Goal: Task Accomplishment & Management: Use online tool/utility

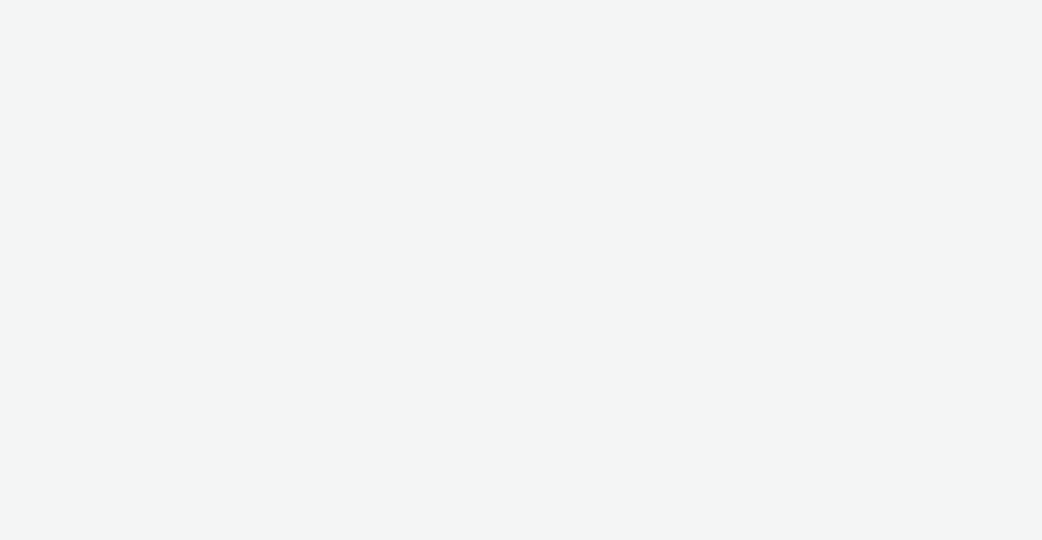
select select "2fc77e36-bb93-4aa3-9dff-dcb08e02eac6"
select select "2405a9d4-3350-4458-8d06-44f78962fa76"
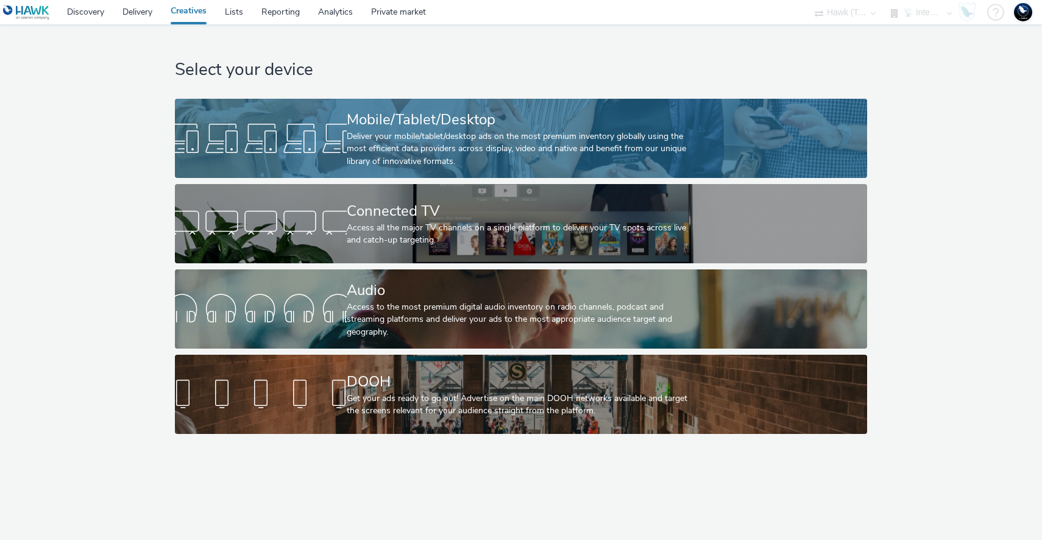
click at [216, 141] on div at bounding box center [261, 138] width 172 height 39
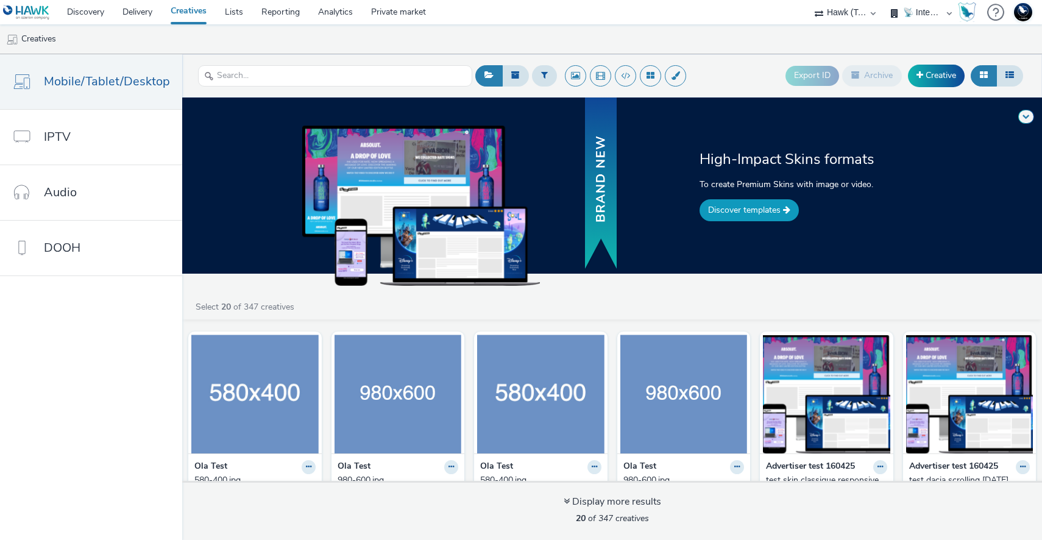
click at [729, 208] on link "Discover templates" at bounding box center [749, 210] width 99 height 22
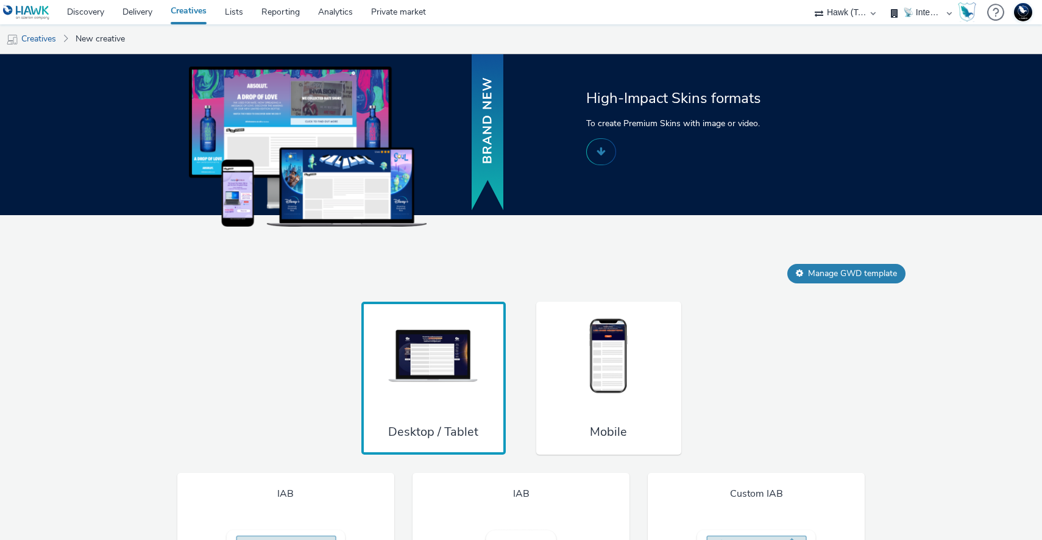
scroll to position [673, 0]
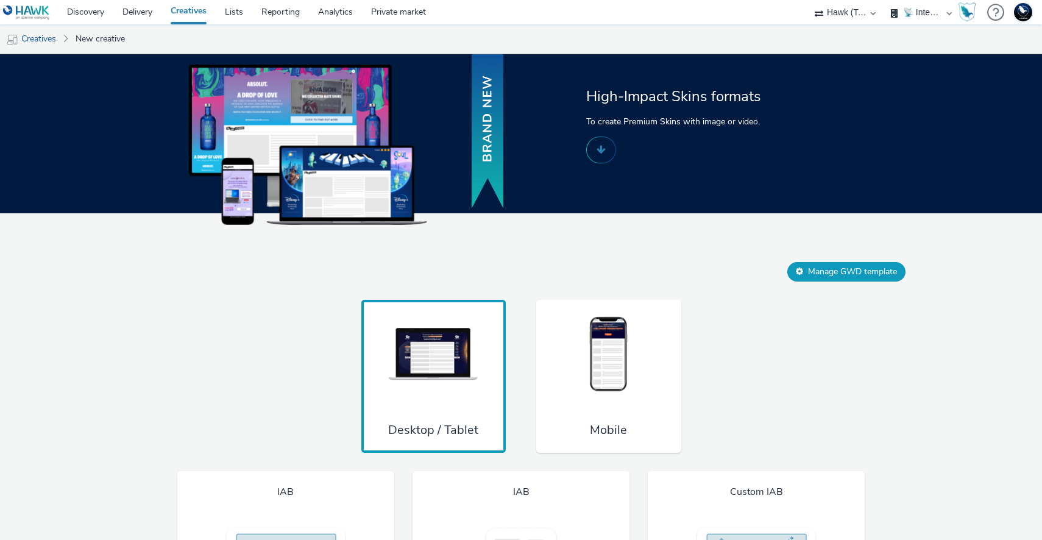
click at [823, 282] on button "Manage GWD template" at bounding box center [846, 272] width 118 height 20
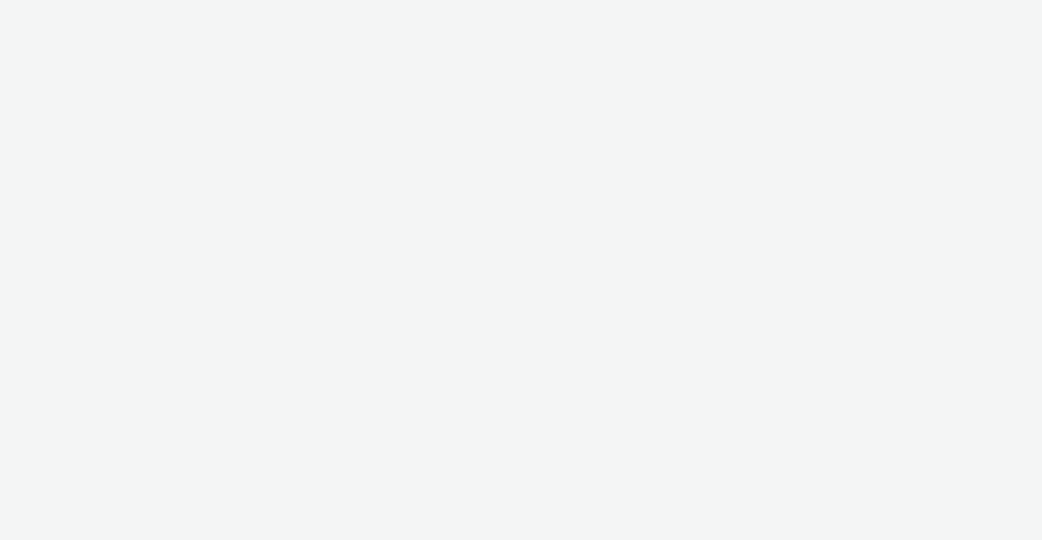
select select "2fc77e36-bb93-4aa3-9dff-dcb08e02eac6"
select select "2405a9d4-3350-4458-8d06-44f78962fa76"
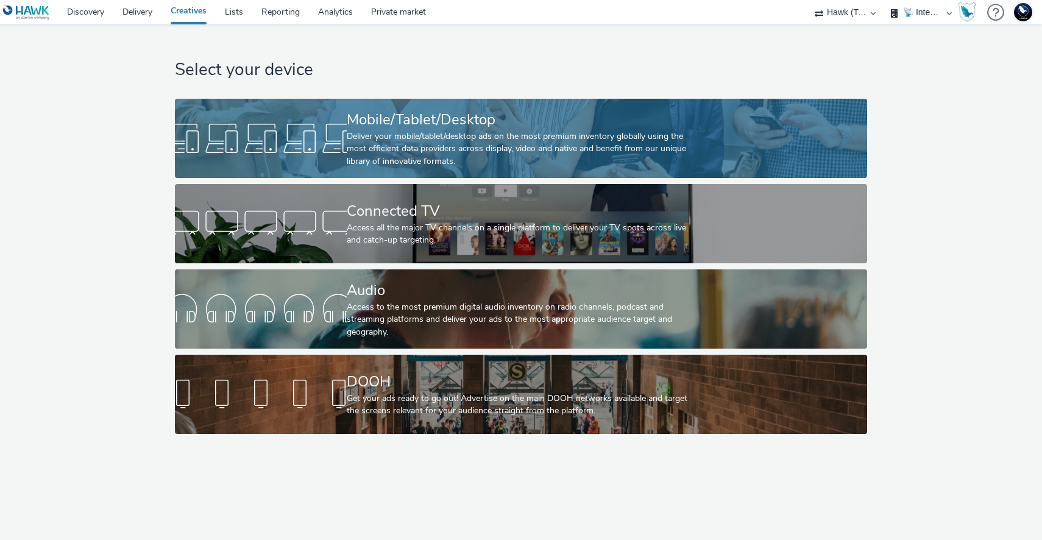
click at [219, 147] on div at bounding box center [261, 138] width 172 height 39
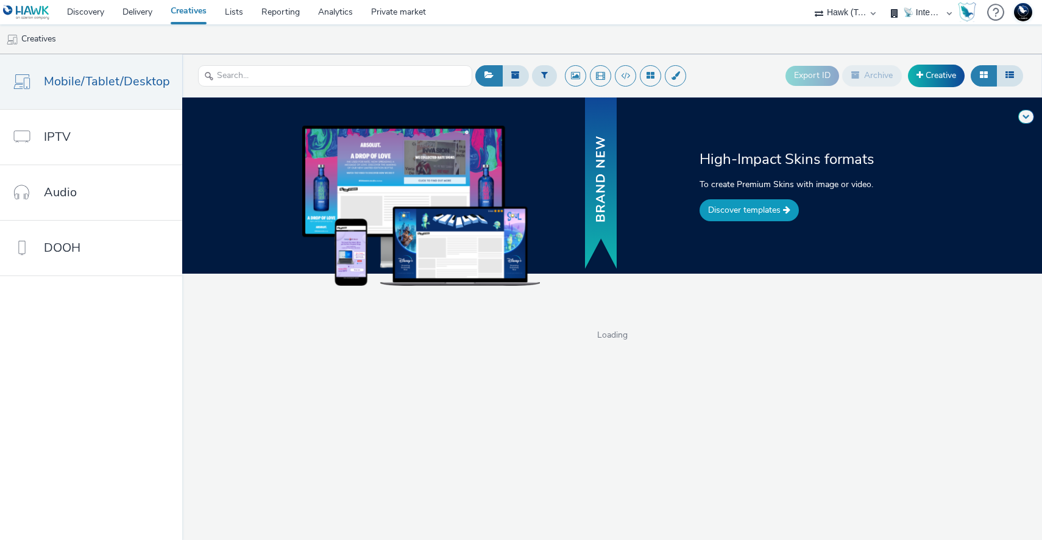
click at [748, 218] on link "Discover templates" at bounding box center [749, 210] width 99 height 22
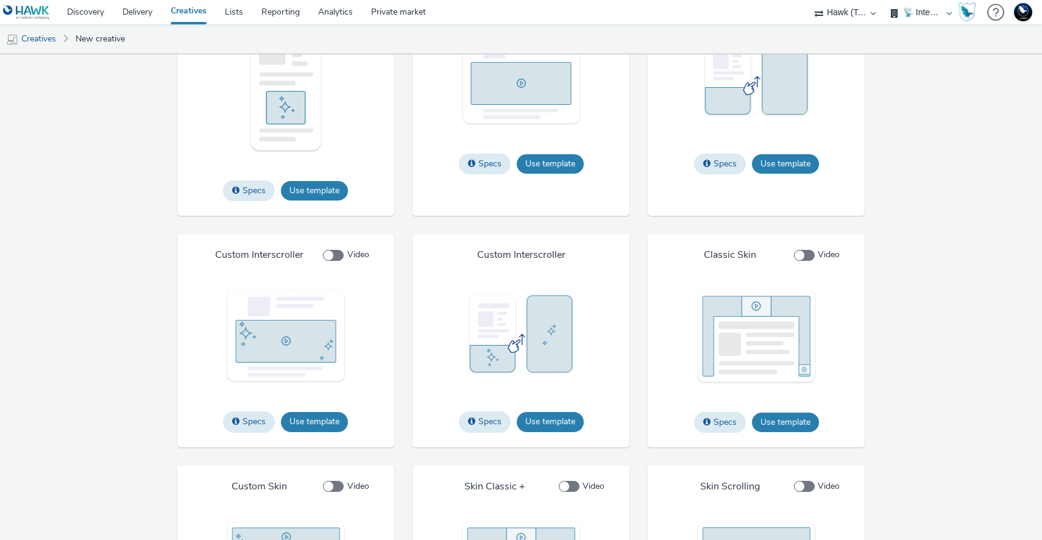
scroll to position [1819, 0]
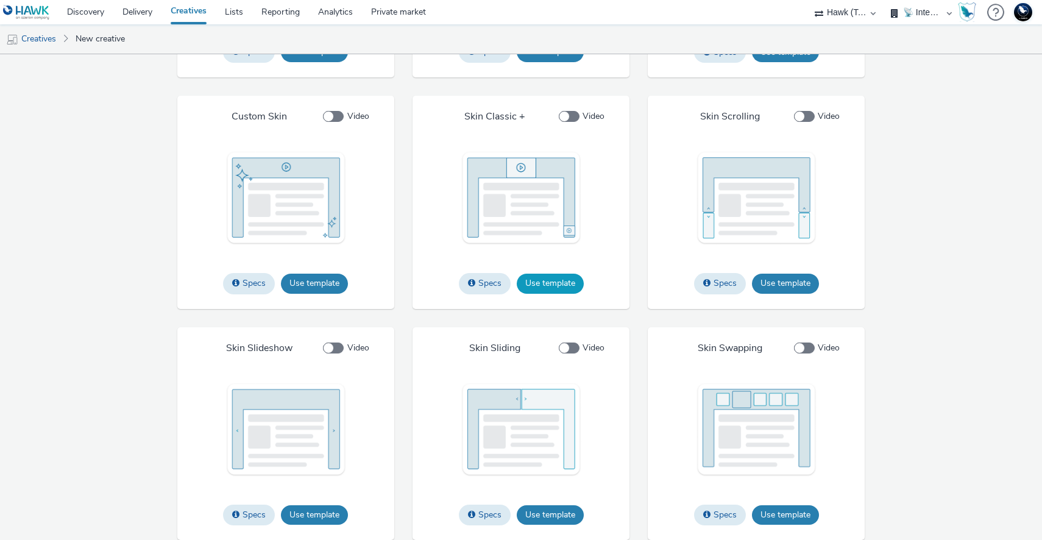
click at [574, 285] on button "Use template" at bounding box center [550, 284] width 67 height 20
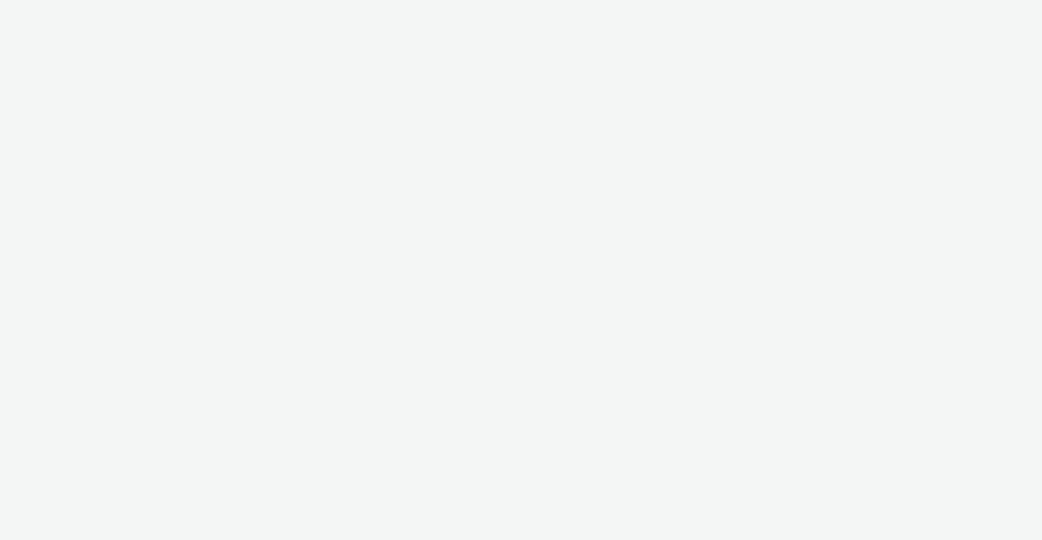
select select "2fc77e36-bb93-4aa3-9dff-dcb08e02eac6"
select select "2405a9d4-3350-4458-8d06-44f78962fa76"
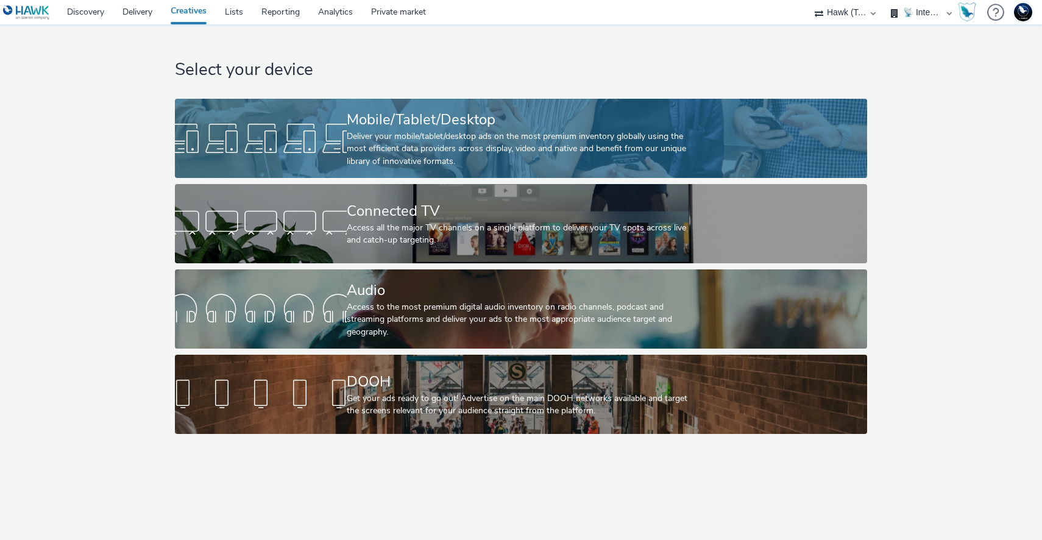
click at [334, 148] on div at bounding box center [261, 138] width 172 height 39
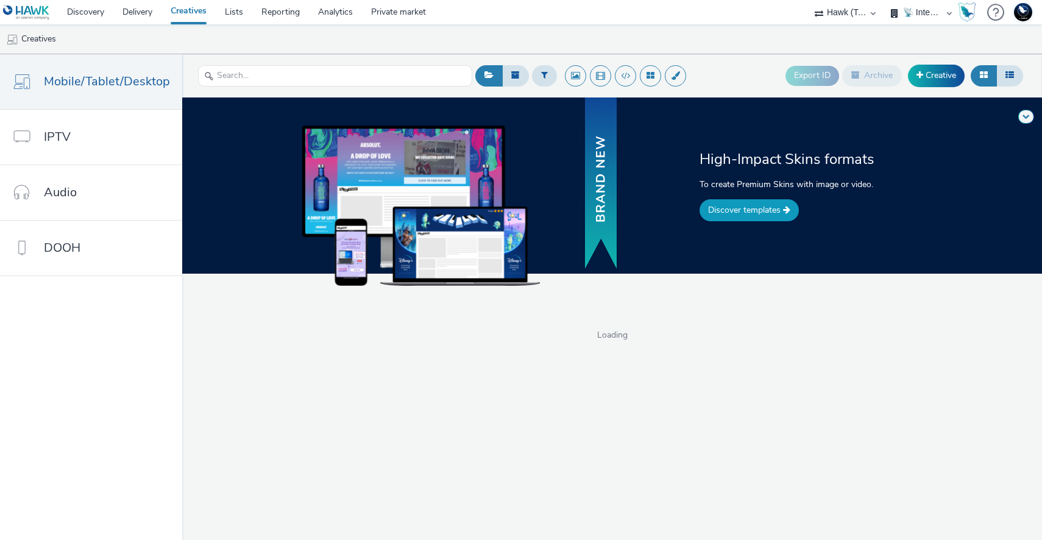
click at [784, 211] on span at bounding box center [786, 209] width 7 height 9
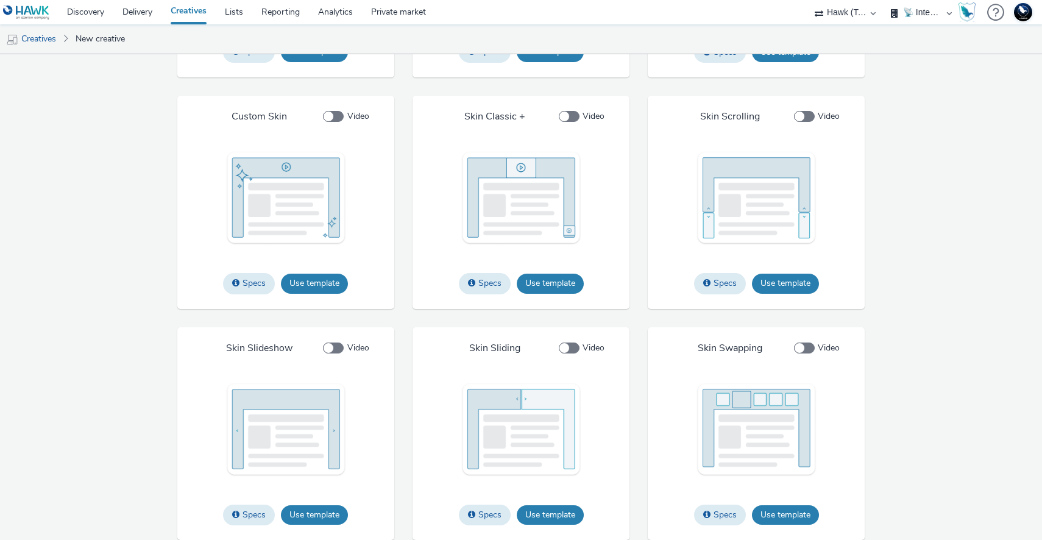
scroll to position [1819, 0]
click at [770, 280] on button "Use template" at bounding box center [785, 284] width 67 height 20
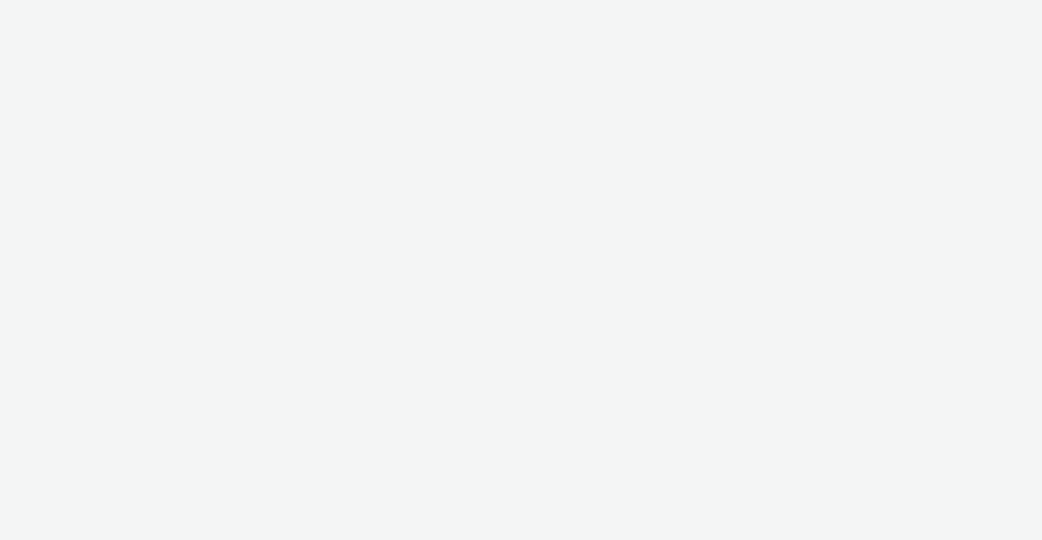
select select "2fc77e36-bb93-4aa3-9dff-dcb08e02eac6"
select select "2405a9d4-3350-4458-8d06-44f78962fa76"
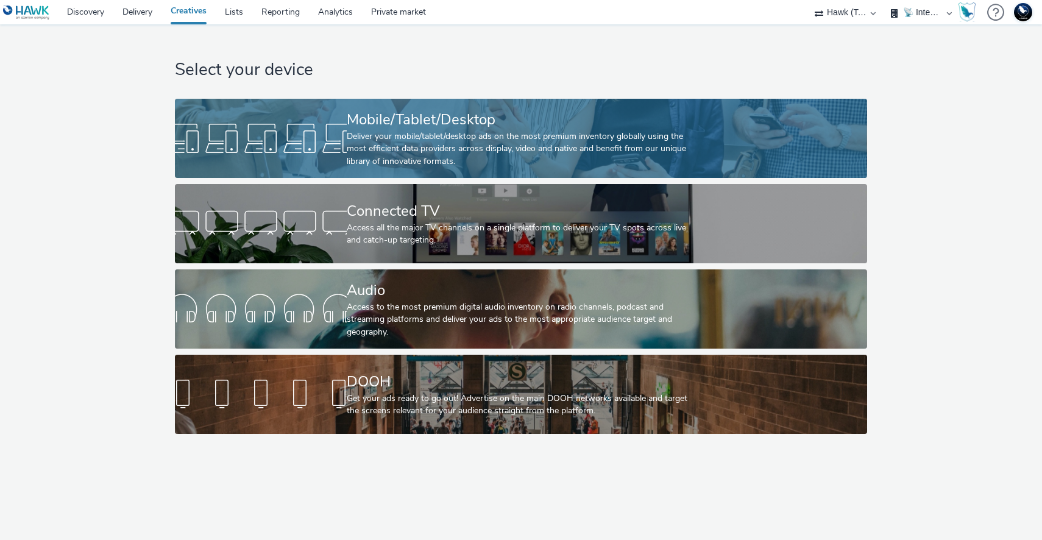
click at [244, 116] on link "Mobile/Tablet/Desktop Deliver your mobile/tablet/desktop ads on the most premiu…" at bounding box center [521, 138] width 692 height 79
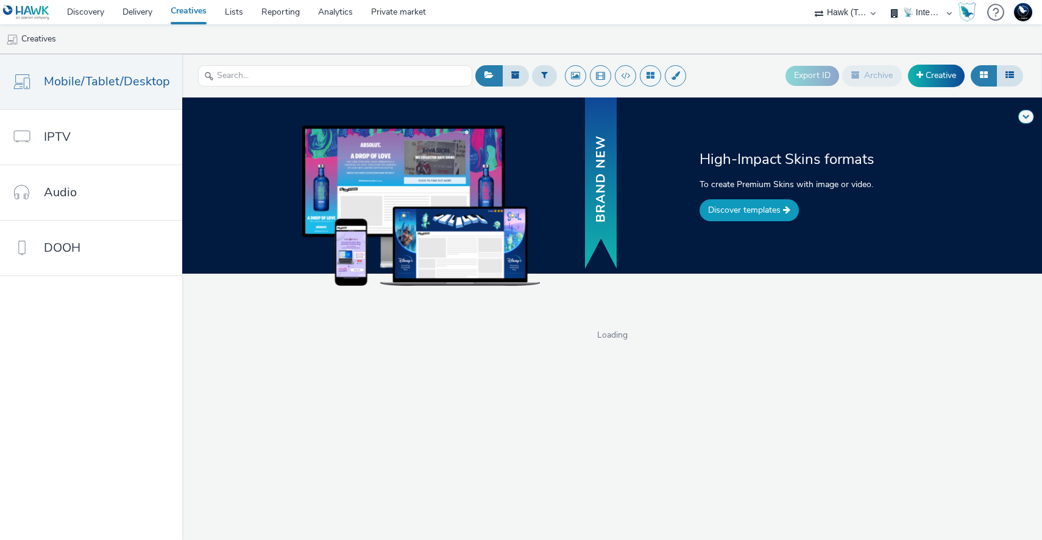
click at [745, 218] on link "Discover templates" at bounding box center [749, 210] width 99 height 22
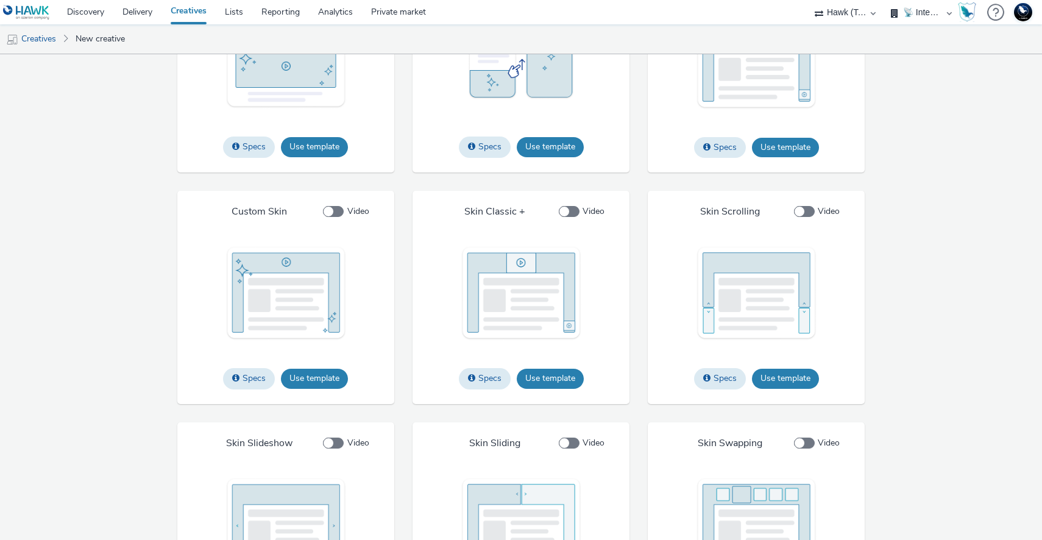
scroll to position [1819, 0]
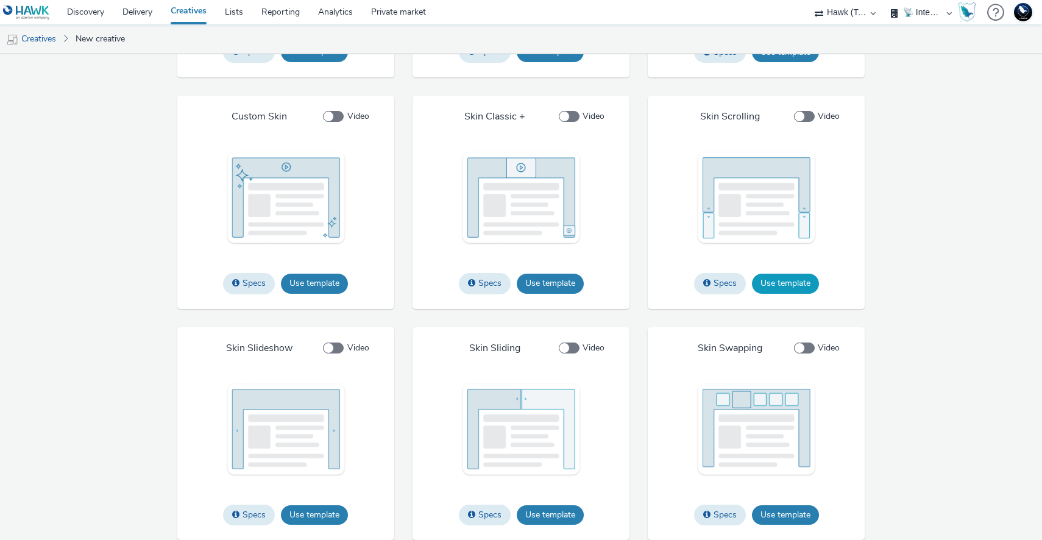
click at [772, 282] on button "Use template" at bounding box center [785, 284] width 67 height 20
